Goal: Task Accomplishment & Management: Complete application form

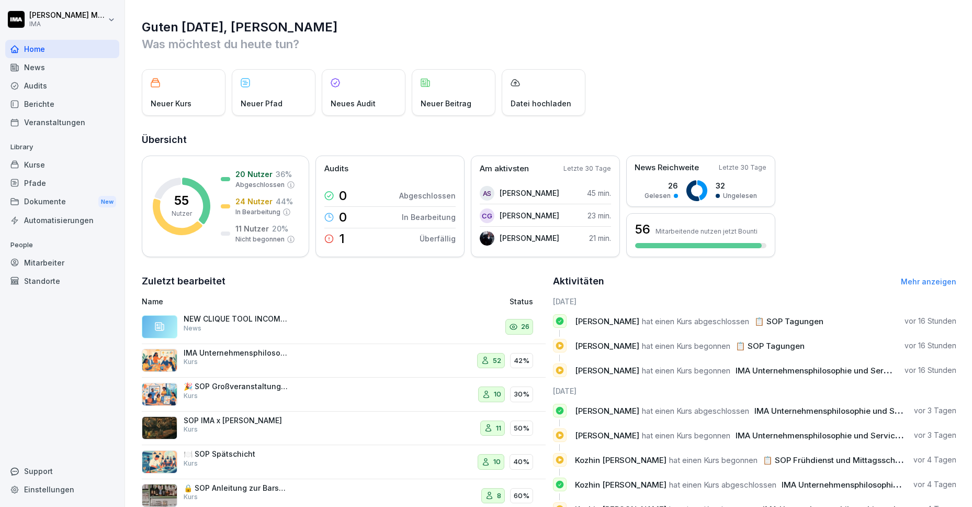
click at [63, 120] on div "Veranstaltungen" at bounding box center [62, 122] width 114 height 18
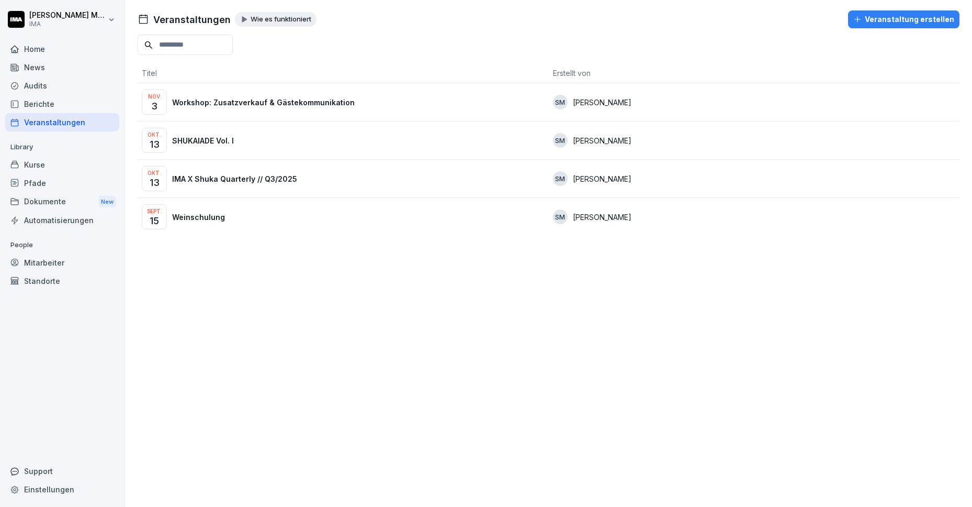
click at [200, 180] on p "IMA X Shuka Quarterly // Q3/2025" at bounding box center [234, 178] width 125 height 11
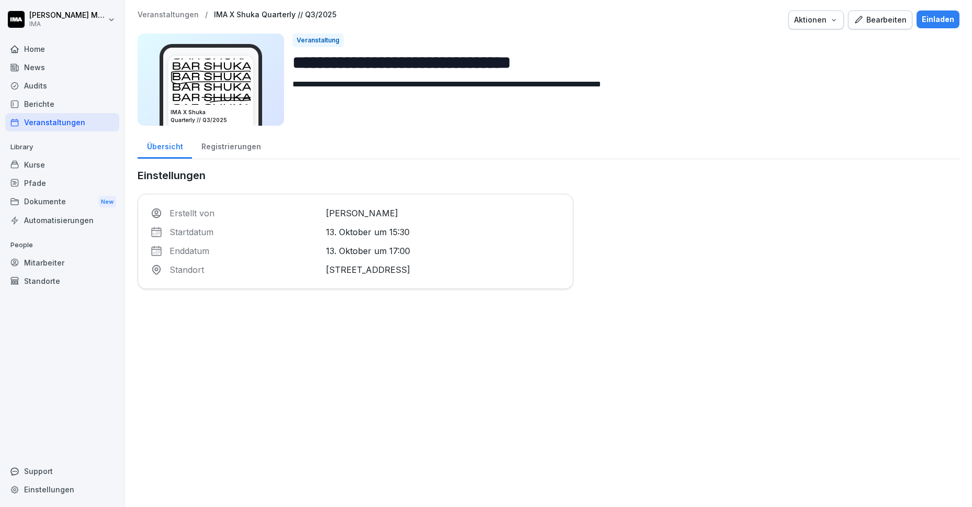
click at [239, 144] on div "Registrierungen" at bounding box center [231, 145] width 78 height 27
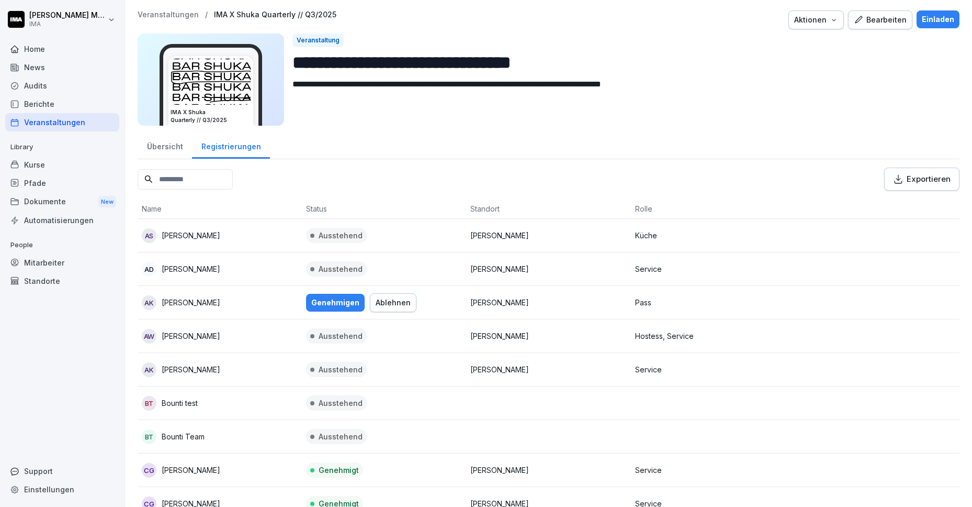
click at [346, 300] on div "Genehmigen" at bounding box center [335, 303] width 48 height 12
click at [164, 15] on p "Veranstaltungen" at bounding box center [168, 14] width 61 height 9
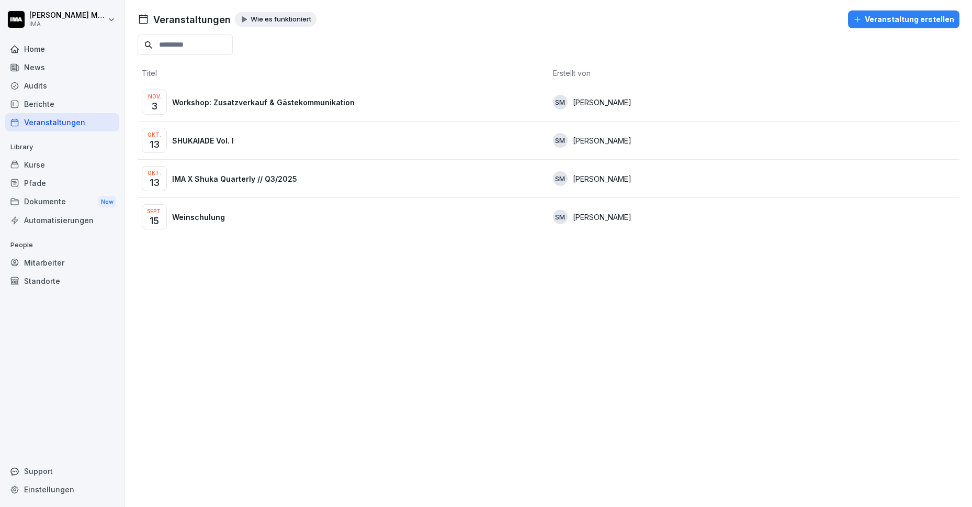
click at [218, 138] on p "SHUKAIADE Vol. I" at bounding box center [203, 140] width 62 height 11
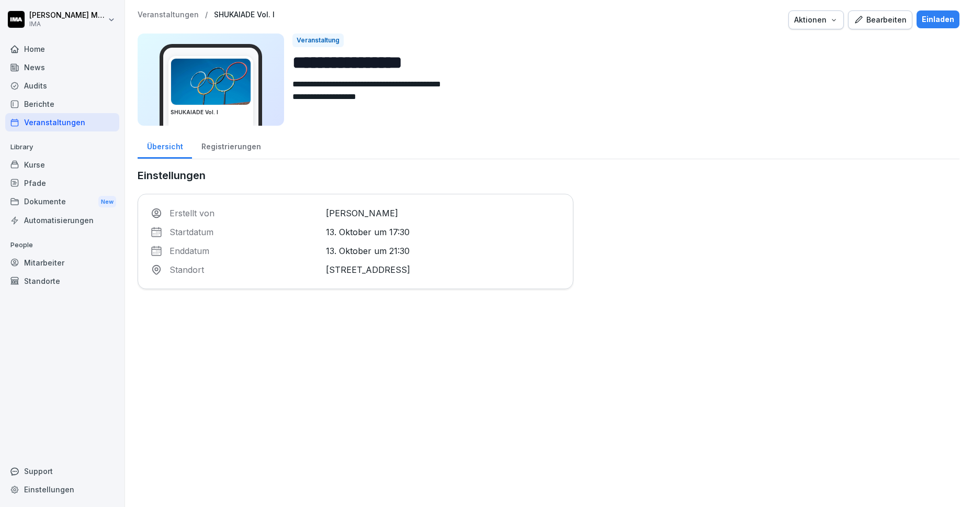
click at [236, 149] on div "Registrierungen" at bounding box center [231, 145] width 78 height 27
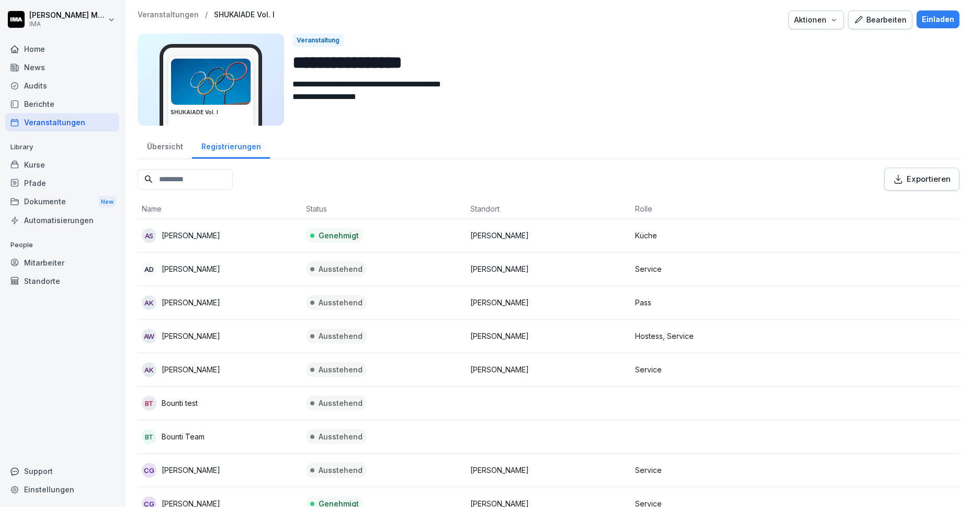
click at [40, 50] on div "Home" at bounding box center [62, 49] width 114 height 18
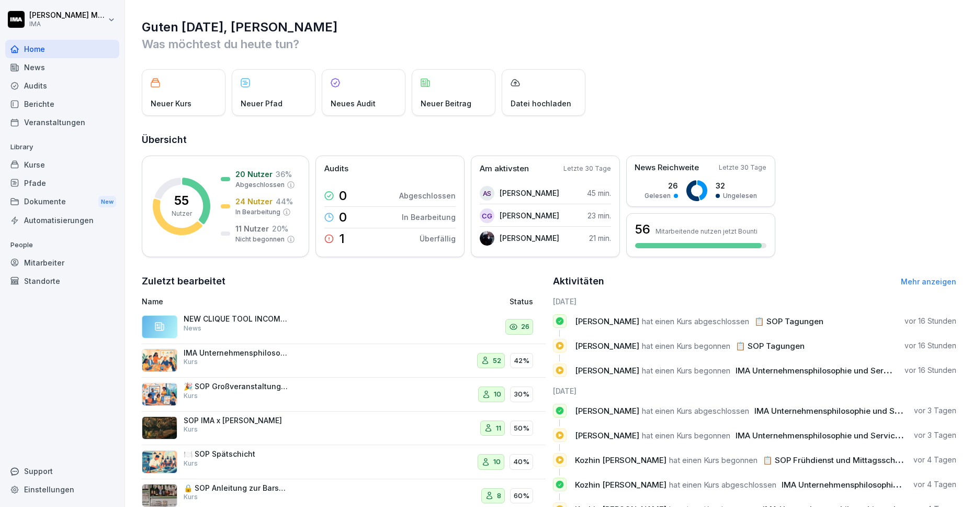
click at [37, 259] on div "Mitarbeiter" at bounding box center [62, 262] width 114 height 18
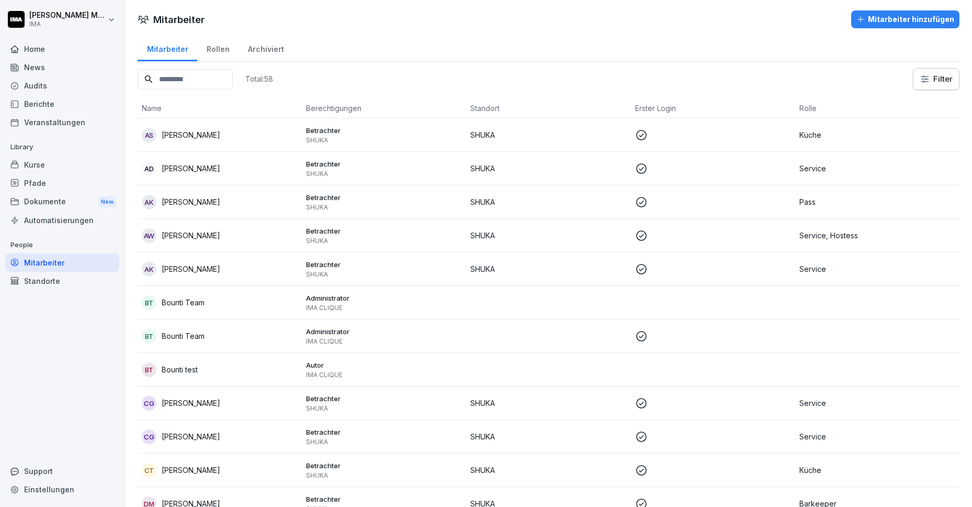
click at [180, 272] on p "[PERSON_NAME]" at bounding box center [191, 268] width 59 height 11
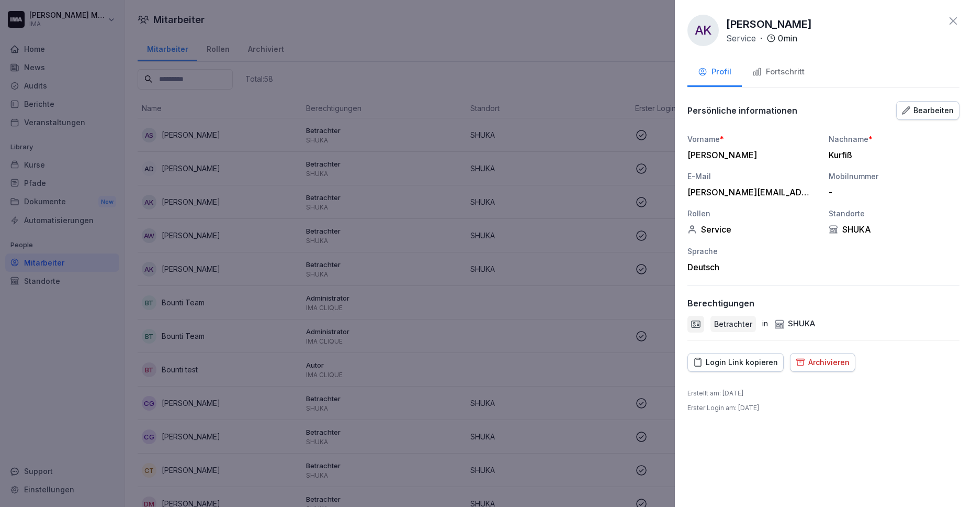
click at [819, 362] on div "Archivieren" at bounding box center [823, 362] width 54 height 12
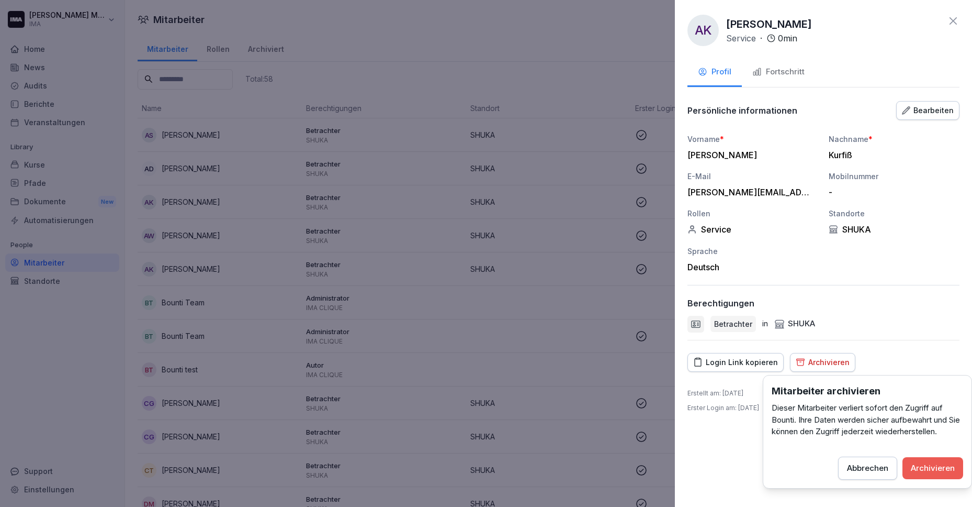
click at [933, 468] on div "Archivieren" at bounding box center [933, 468] width 44 height 12
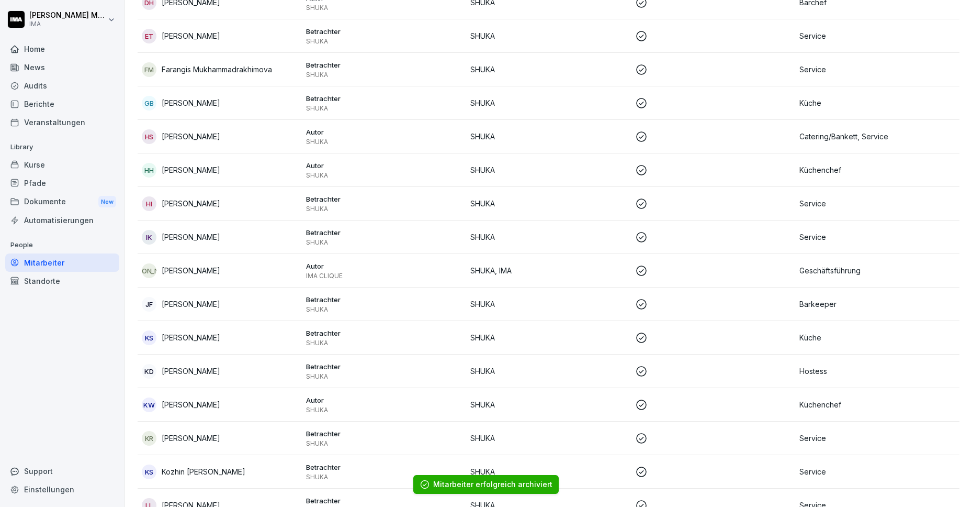
scroll to position [576, 0]
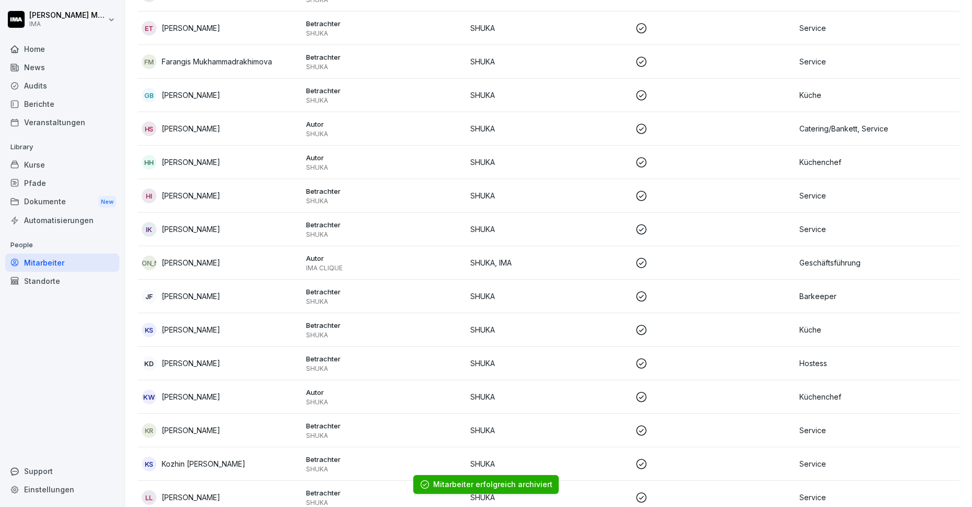
click at [238, 332] on div "KS [PERSON_NAME]" at bounding box center [220, 329] width 156 height 15
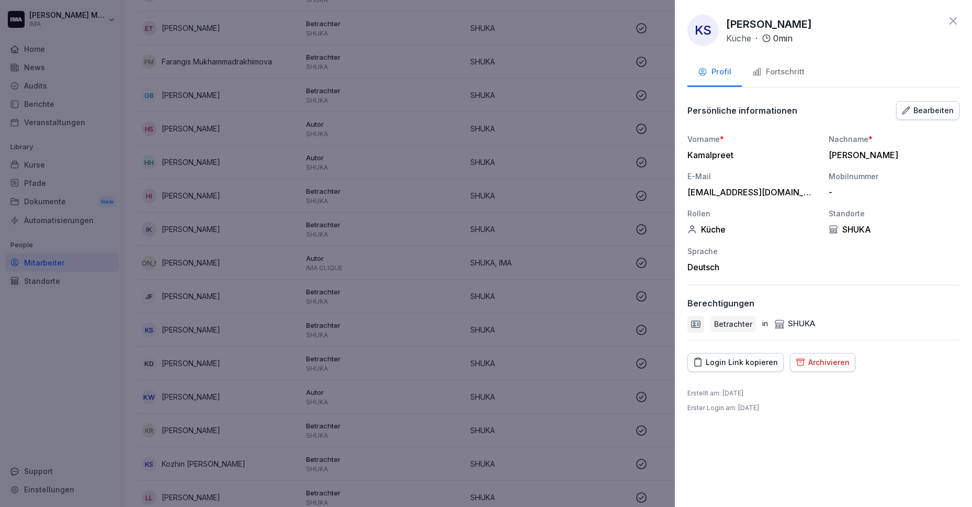
click at [815, 360] on div "Archivieren" at bounding box center [823, 362] width 54 height 12
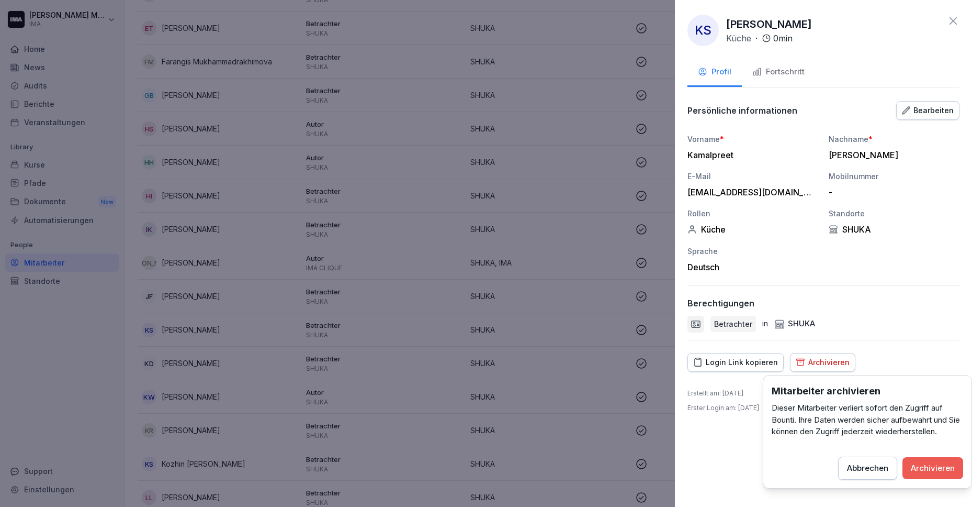
click at [923, 463] on div "Archivieren" at bounding box center [933, 468] width 44 height 12
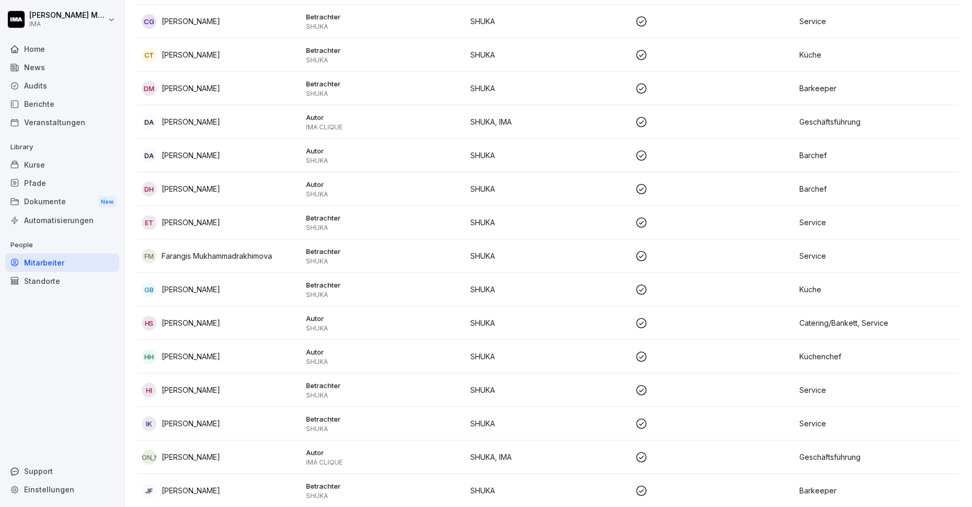
scroll to position [0, 0]
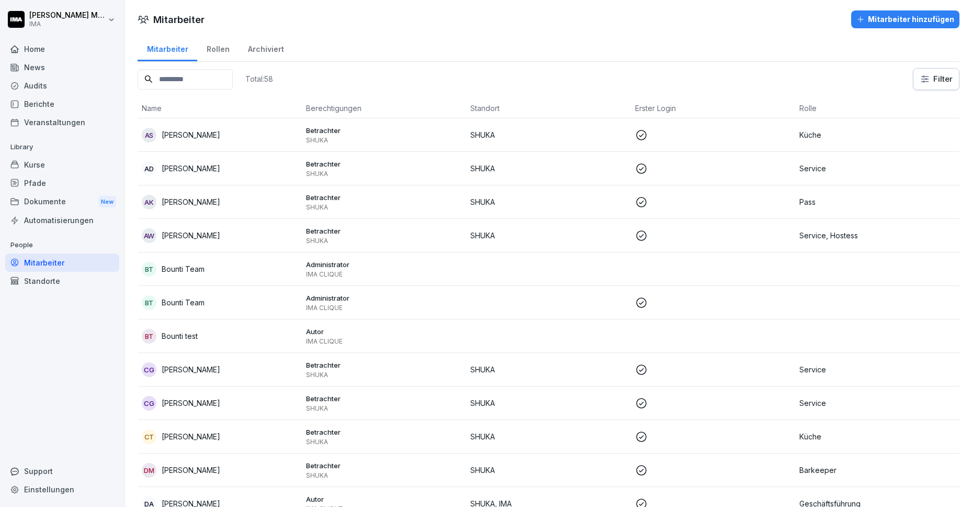
click at [886, 23] on div "Mitarbeiter hinzufügen" at bounding box center [906, 20] width 98 height 12
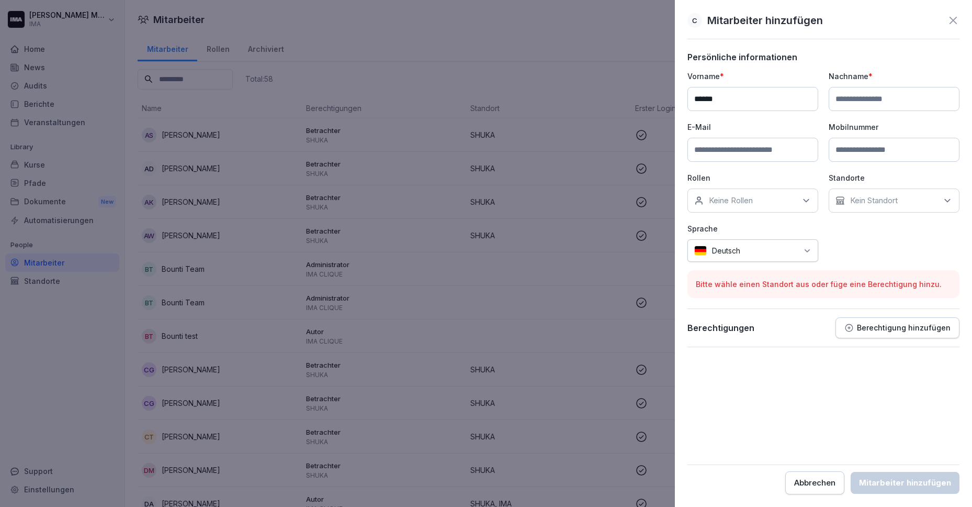
type input "******"
type input "****"
click at [734, 153] on input at bounding box center [753, 150] width 131 height 24
paste input "**********"
type input "**********"
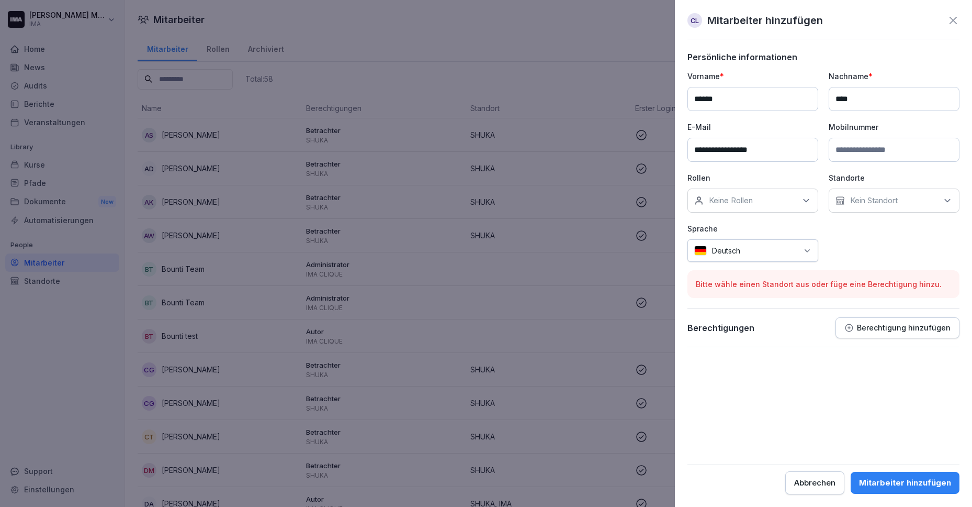
click at [741, 198] on p "Keine Rollen" at bounding box center [731, 200] width 44 height 10
click at [734, 271] on label "Barkeeper" at bounding box center [729, 268] width 38 height 9
click at [891, 204] on p "Kein Standort" at bounding box center [875, 200] width 48 height 10
click at [872, 267] on label "SHUKA" at bounding box center [864, 268] width 27 height 9
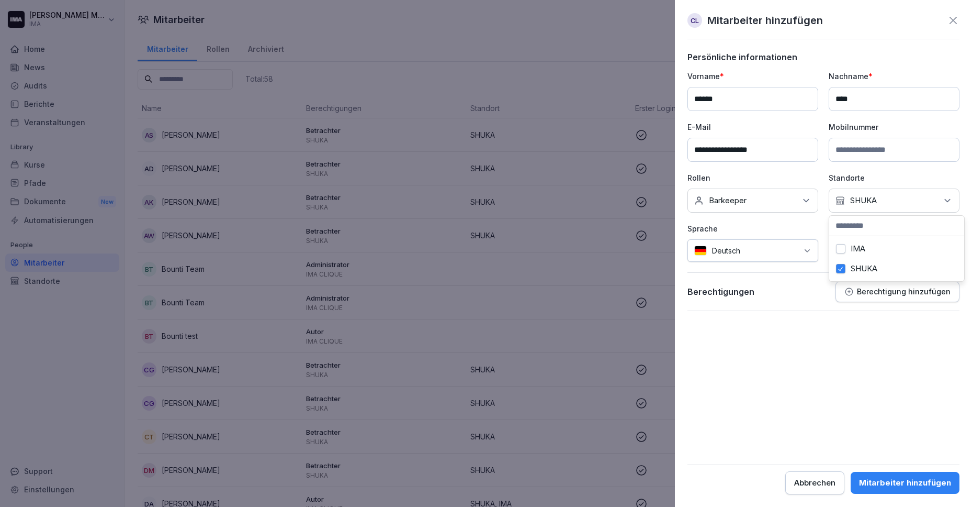
click at [883, 299] on button "Berechtigung hinzufügen" at bounding box center [898, 291] width 124 height 21
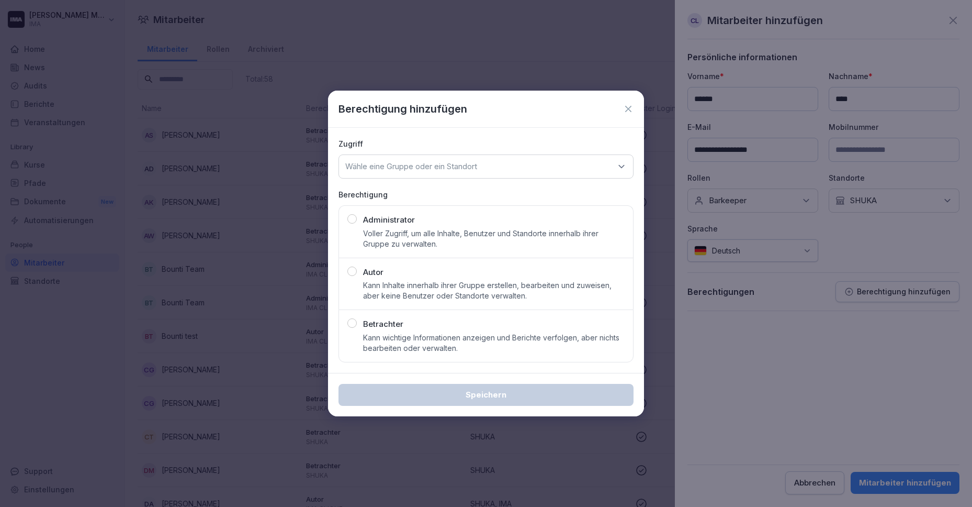
click at [473, 342] on p "Kann wichtige Informationen anzeigen und Berichte verfolgen, aber nichts bearbe…" at bounding box center [494, 342] width 262 height 21
click at [441, 167] on p "Wähle eine Gruppe oder ein Standort" at bounding box center [411, 166] width 132 height 10
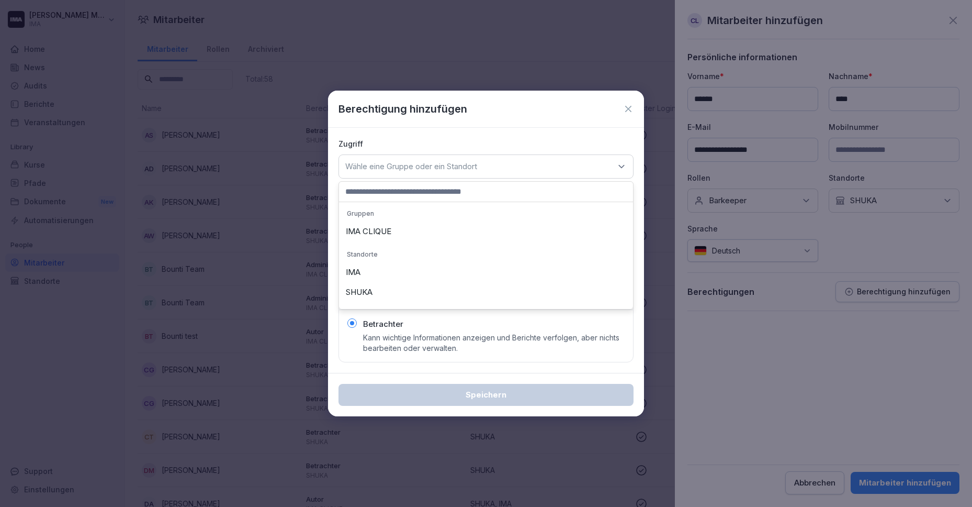
click at [408, 294] on div "SHUKA" at bounding box center [486, 292] width 289 height 20
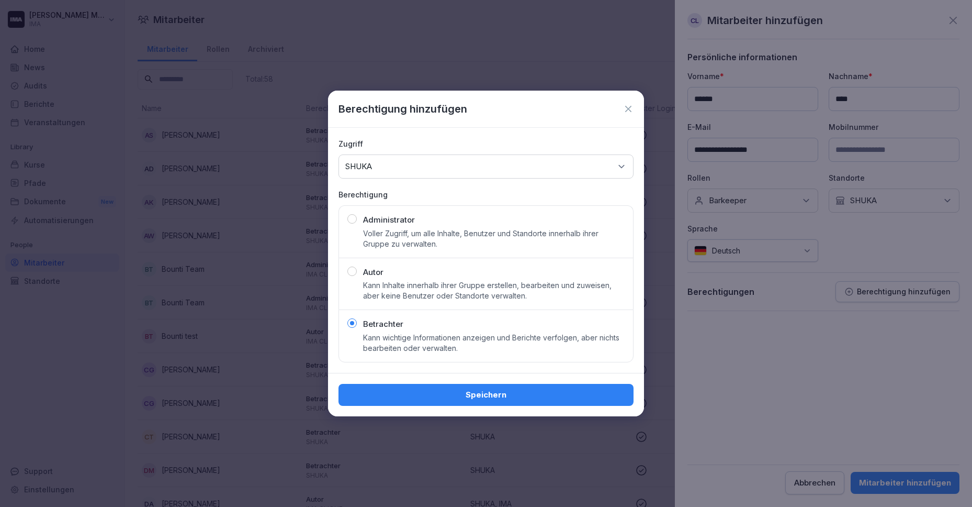
click at [433, 392] on div "Speichern" at bounding box center [486, 395] width 278 height 12
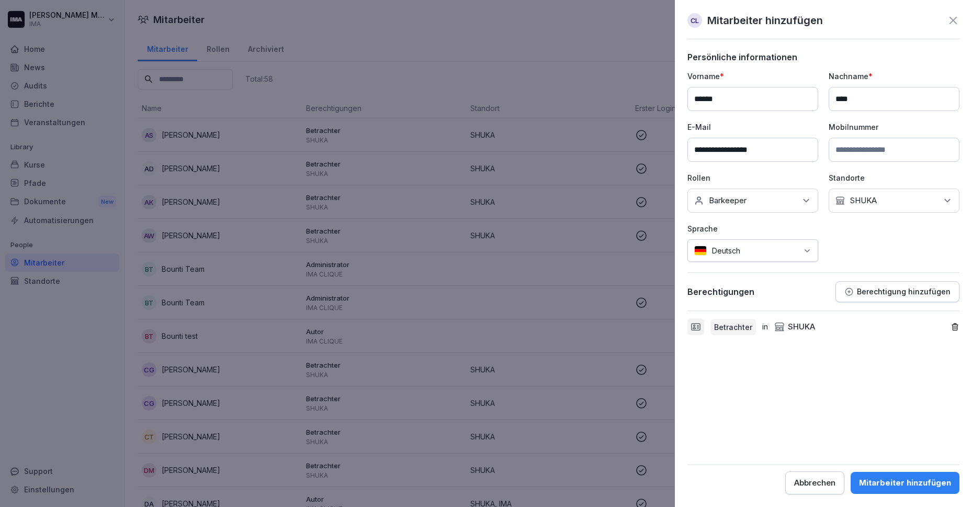
click at [907, 485] on div "Mitarbeiter hinzufügen" at bounding box center [905, 483] width 92 height 12
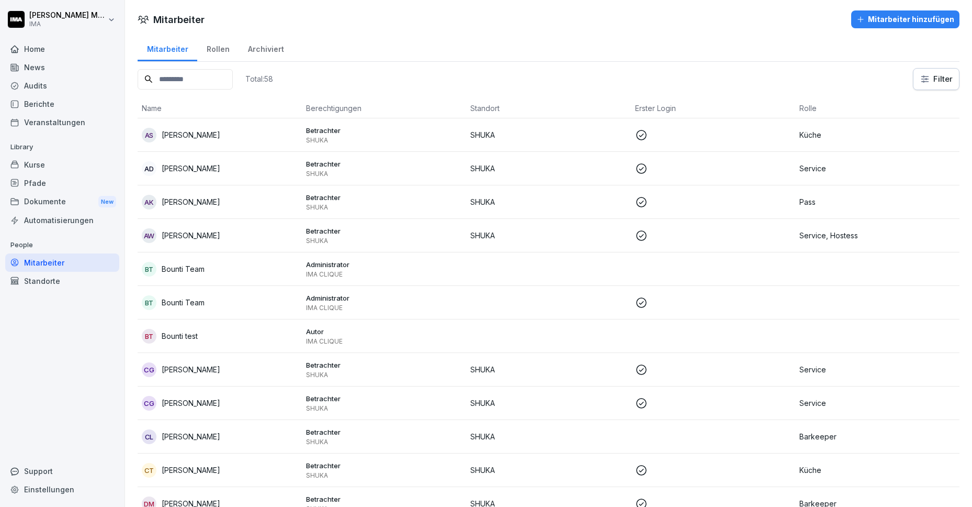
click at [58, 62] on div "News" at bounding box center [62, 67] width 114 height 18
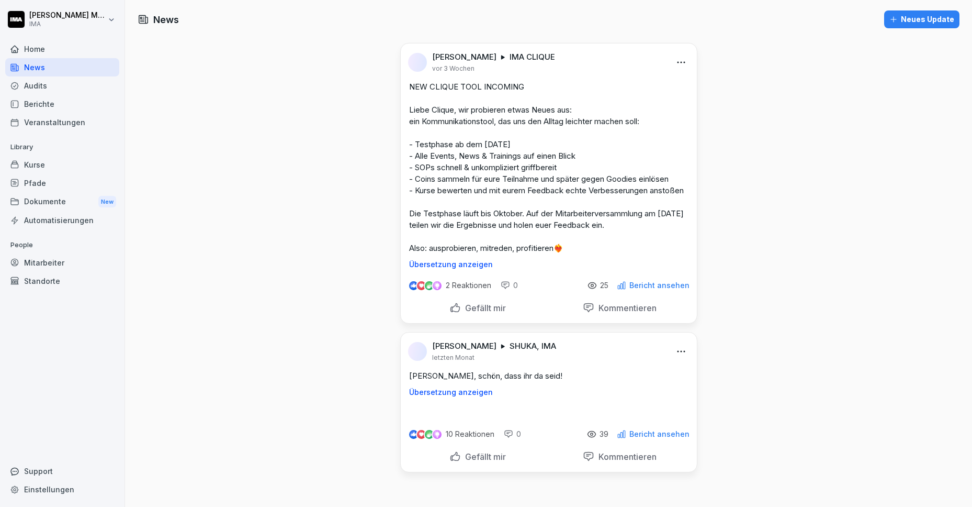
click at [52, 51] on div "Home" at bounding box center [62, 49] width 114 height 18
